Goal: Information Seeking & Learning: Learn about a topic

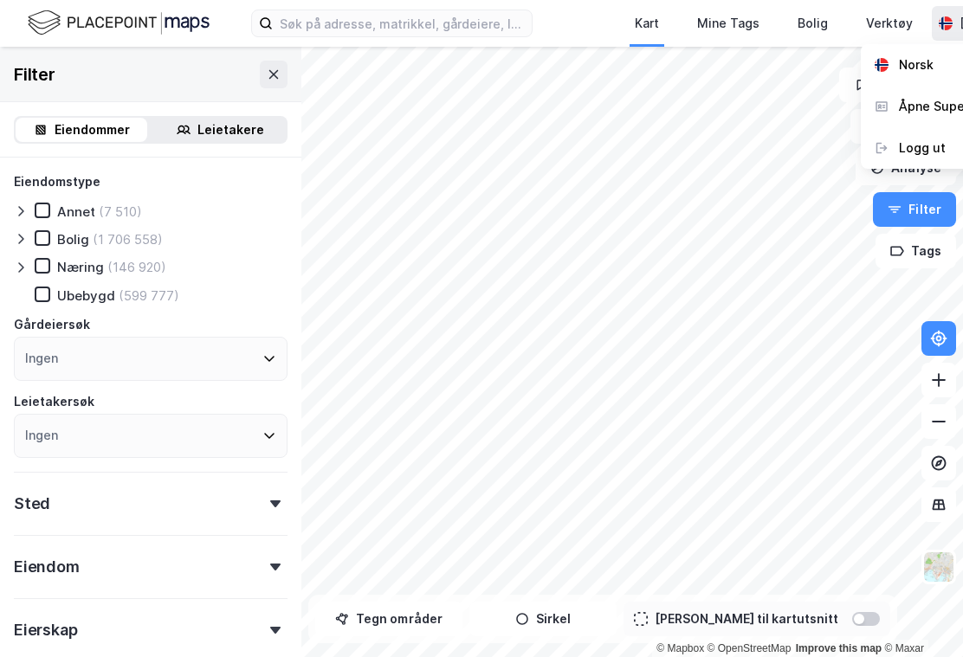
click at [926, 103] on div "Åpne Supervisor portalen" at bounding box center [975, 106] width 153 height 21
click at [264, 62] on button at bounding box center [274, 75] width 28 height 28
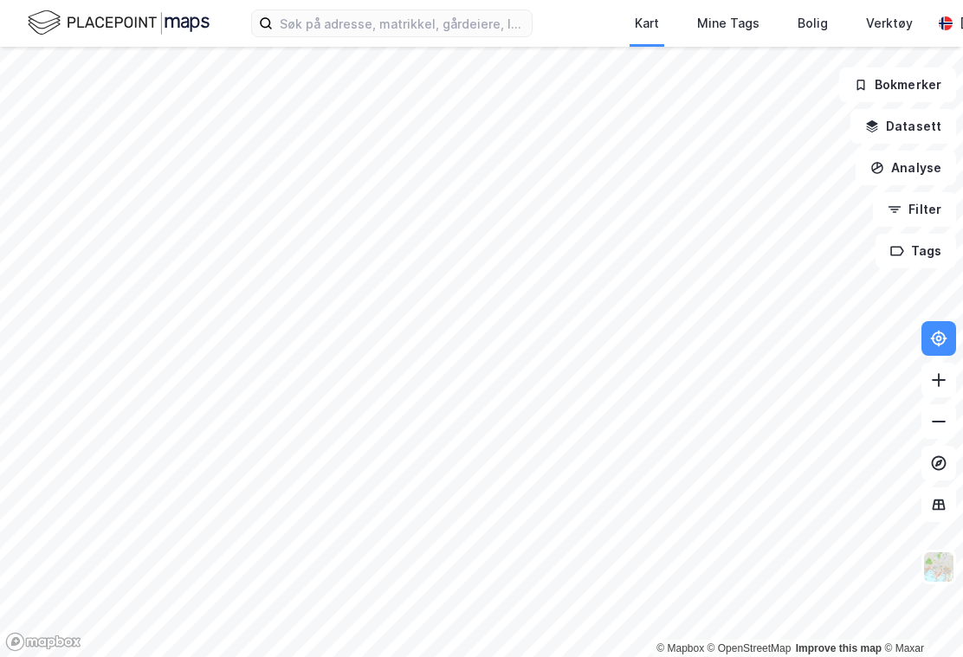
click at [903, 29] on div "Verktøy" at bounding box center [889, 23] width 47 height 21
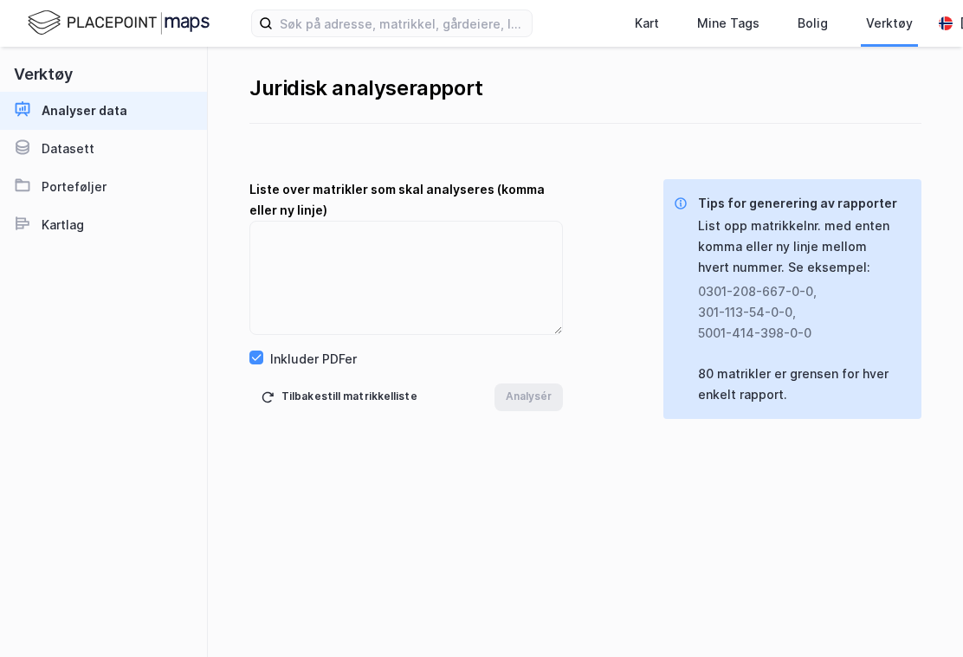
click at [63, 151] on div "Datasett" at bounding box center [68, 149] width 53 height 21
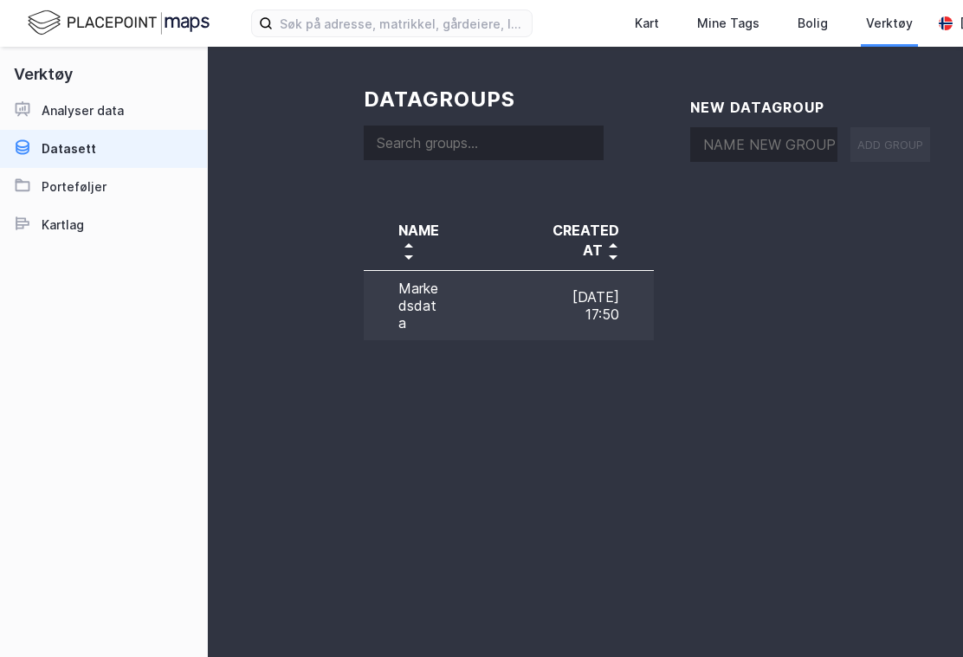
click at [82, 112] on div "Analyser data" at bounding box center [83, 110] width 82 height 21
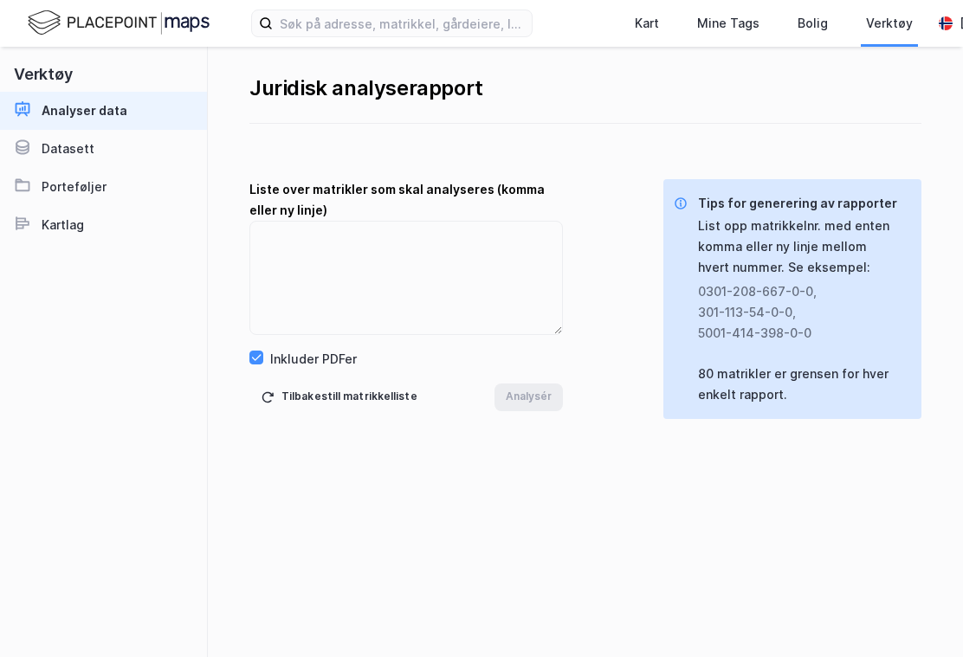
click at [890, 29] on div "Verktøy" at bounding box center [889, 23] width 47 height 21
click at [99, 28] on img at bounding box center [119, 23] width 182 height 30
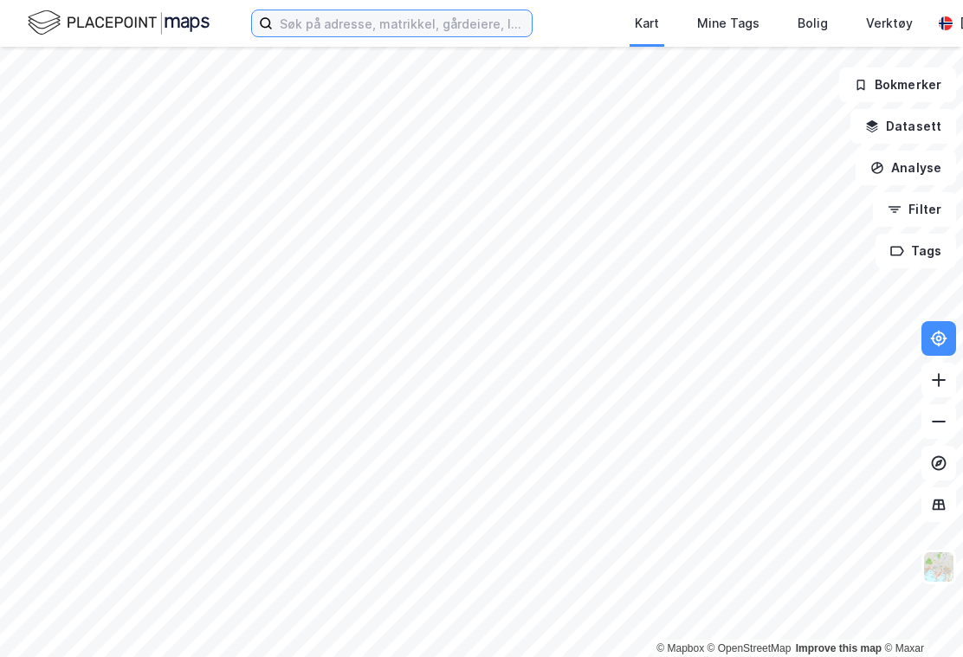
click at [413, 29] on input at bounding box center [402, 23] width 259 height 26
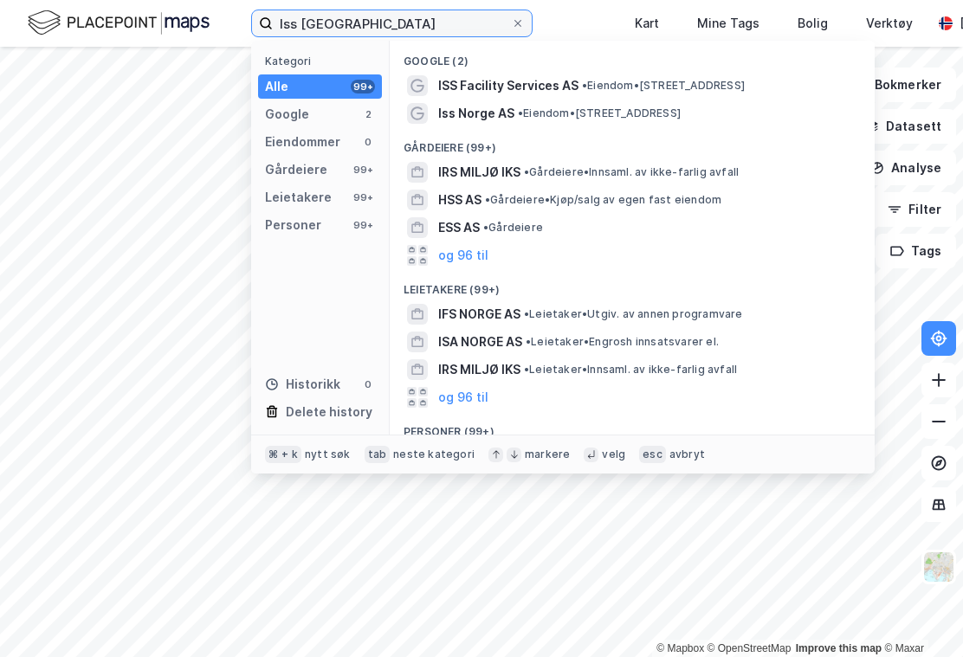
type input "Iss norge"
click at [531, 89] on span "ISS Facility Services AS" at bounding box center [508, 85] width 140 height 21
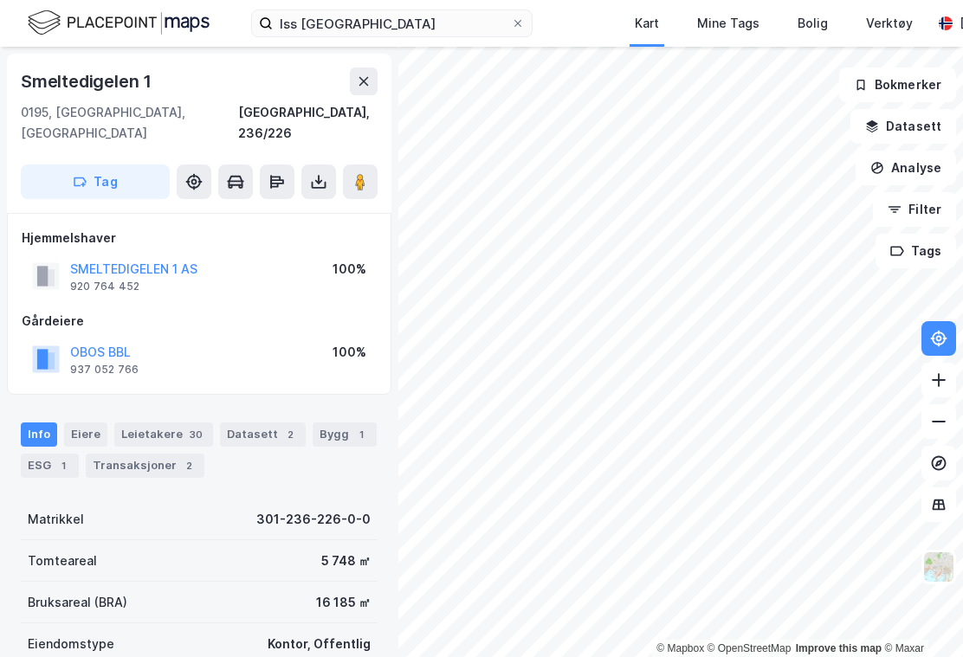
click at [155, 423] on div "Leietakere 30" at bounding box center [163, 435] width 99 height 24
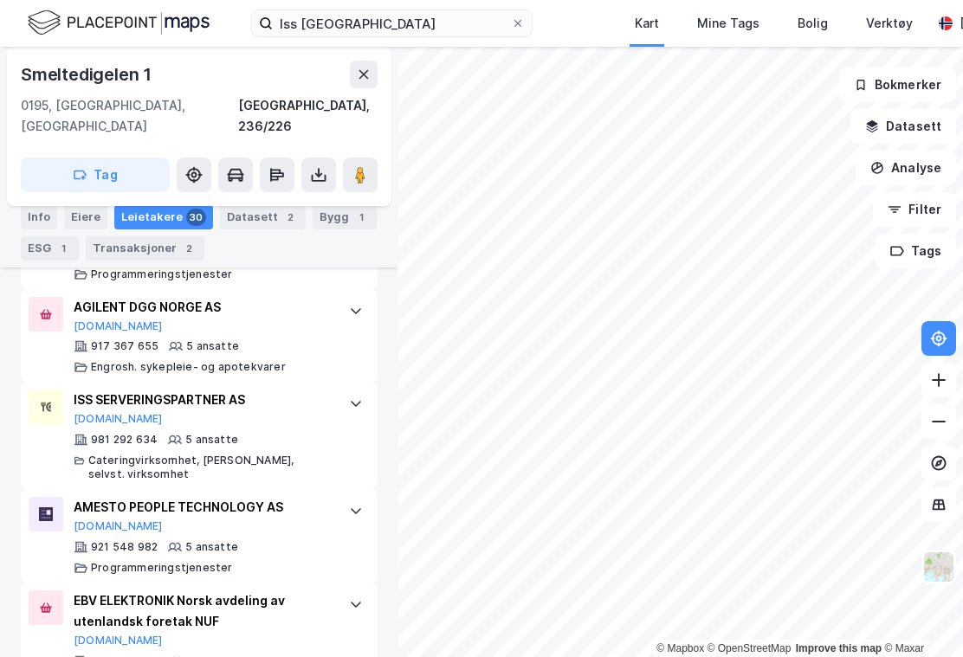
scroll to position [2260, 0]
click at [24, 220] on div "Info" at bounding box center [39, 217] width 36 height 24
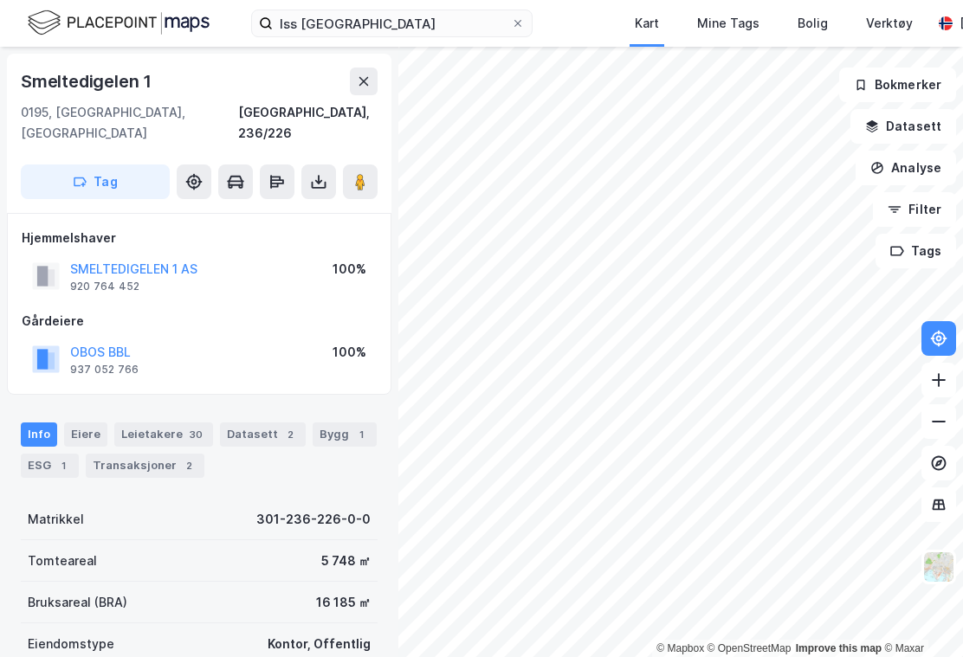
click at [916, 213] on button "Filter" at bounding box center [914, 209] width 83 height 35
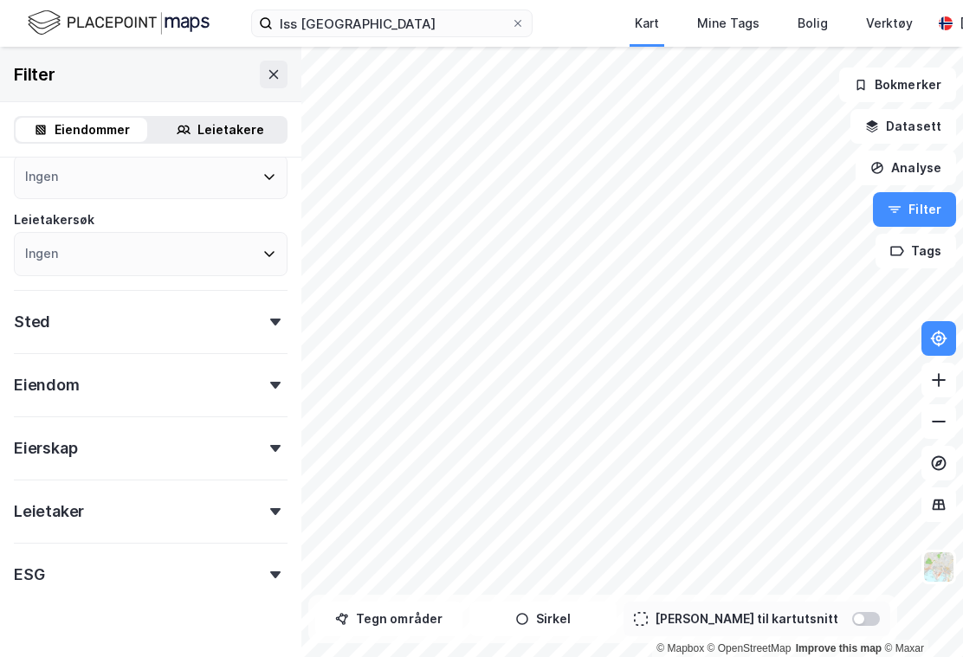
scroll to position [181, 0]
click at [221, 127] on div "Leietakere" at bounding box center [230, 130] width 67 height 21
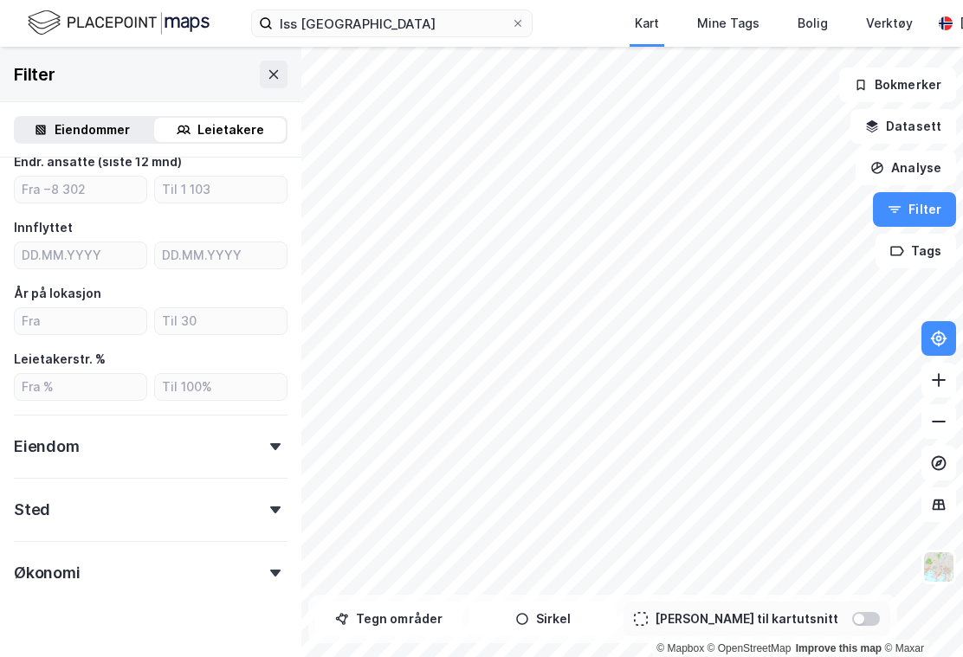
scroll to position [392, 0]
click at [256, 70] on div "Filter" at bounding box center [150, 74] width 301 height 55
click at [263, 76] on button at bounding box center [274, 75] width 28 height 28
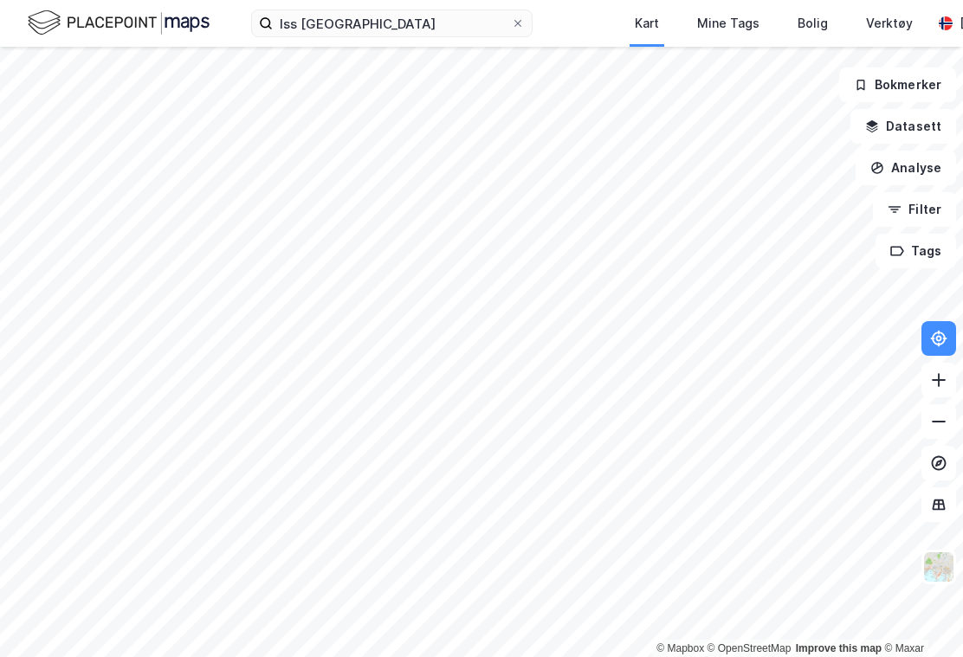
click at [906, 168] on button "Analyse" at bounding box center [906, 168] width 100 height 35
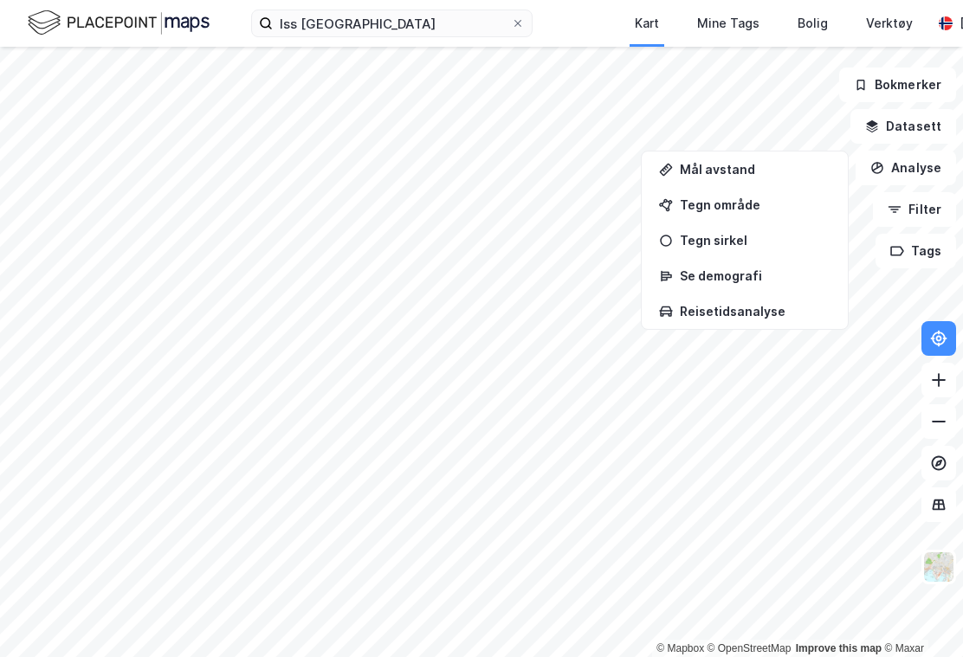
click at [919, 120] on button "Datasett" at bounding box center [904, 126] width 106 height 35
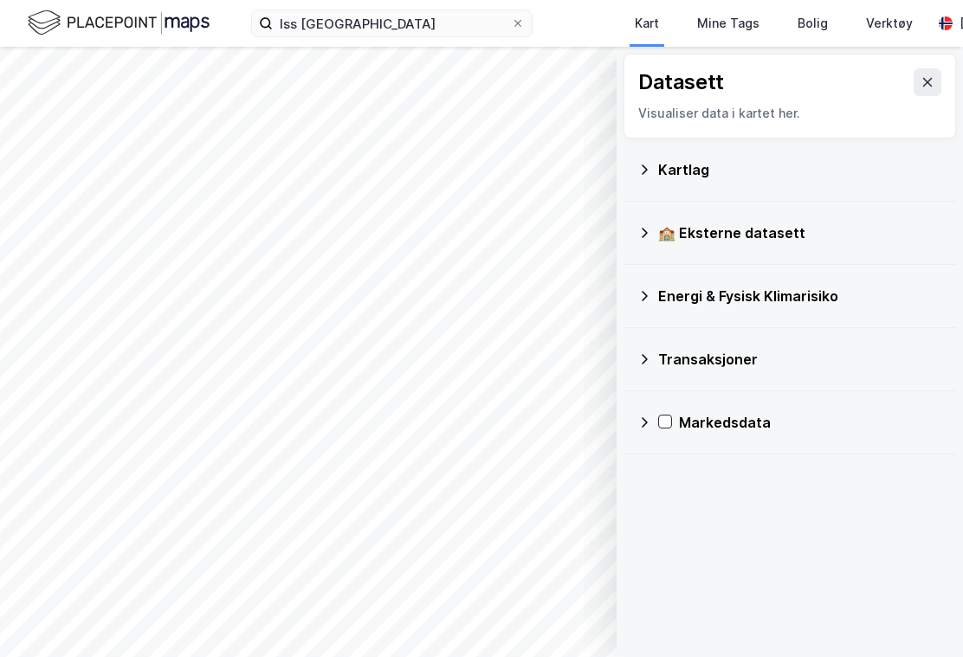
click at [923, 82] on icon at bounding box center [928, 82] width 14 height 14
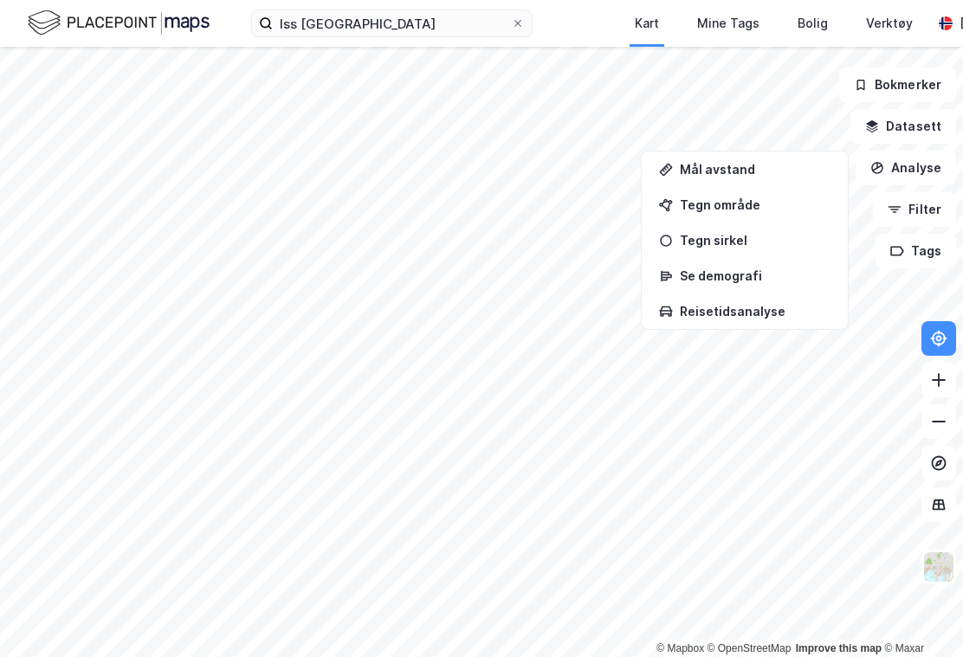
click at [911, 214] on button "Filter" at bounding box center [914, 209] width 83 height 35
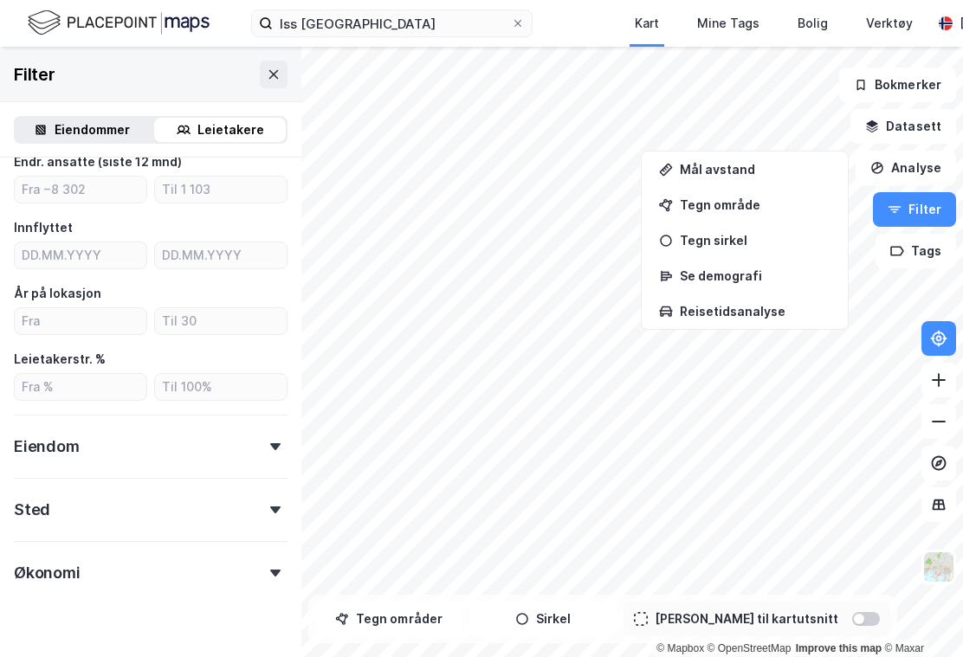
scroll to position [392, 0]
